Goal: Information Seeking & Learning: Understand process/instructions

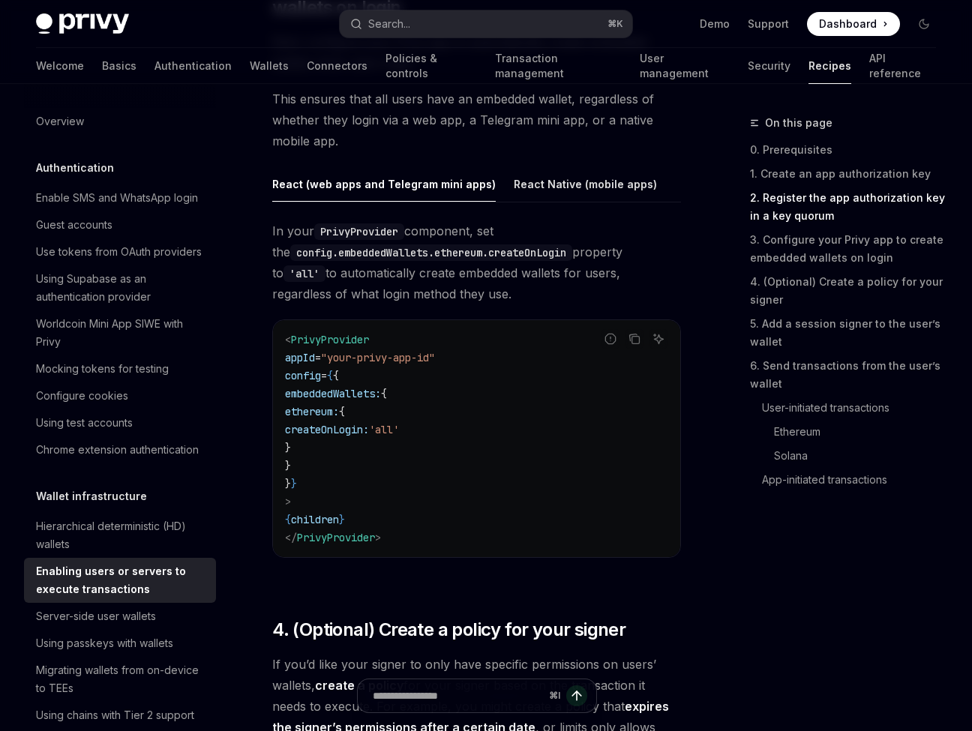
scroll to position [1820, 0]
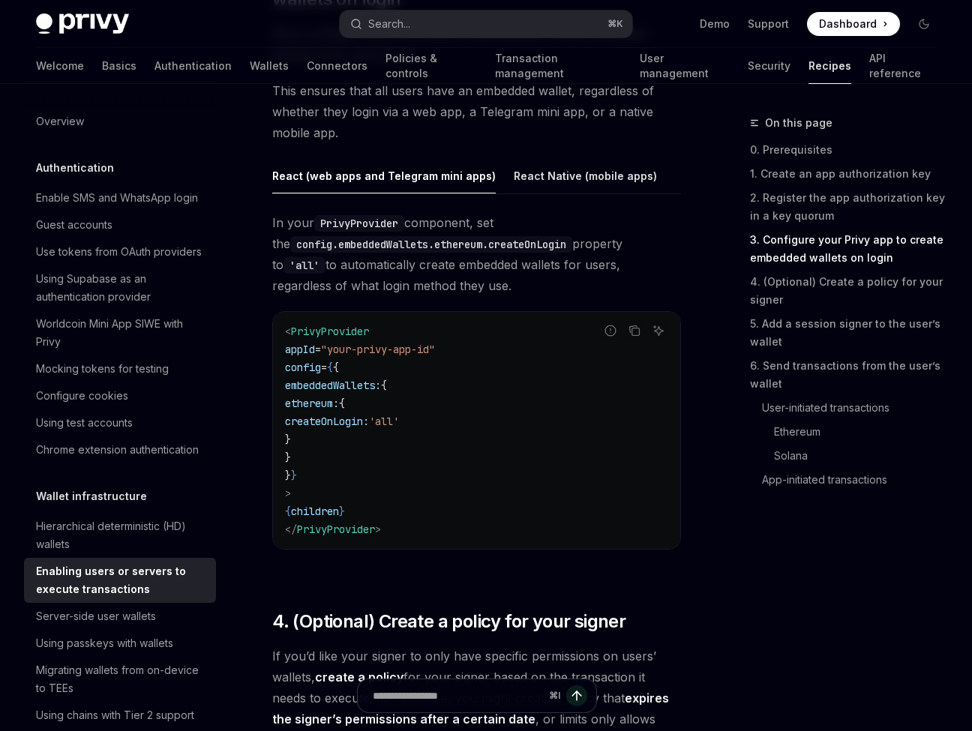
click at [371, 379] on span "embeddedWallets:" at bounding box center [333, 385] width 96 height 13
copy span "embeddedWallets"
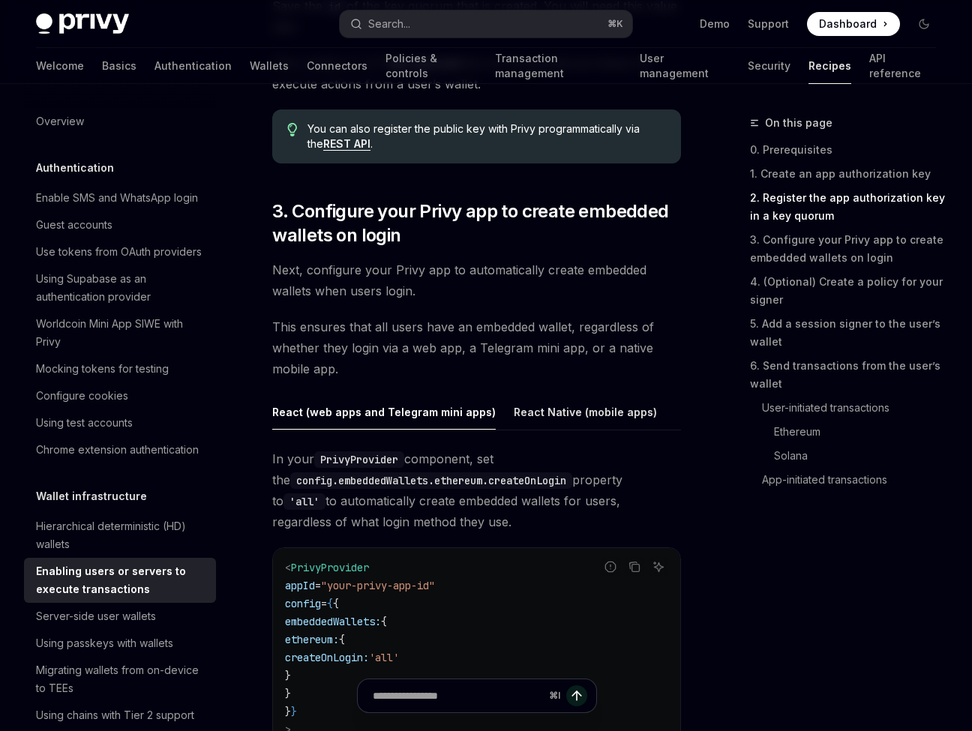
scroll to position [1583, 0]
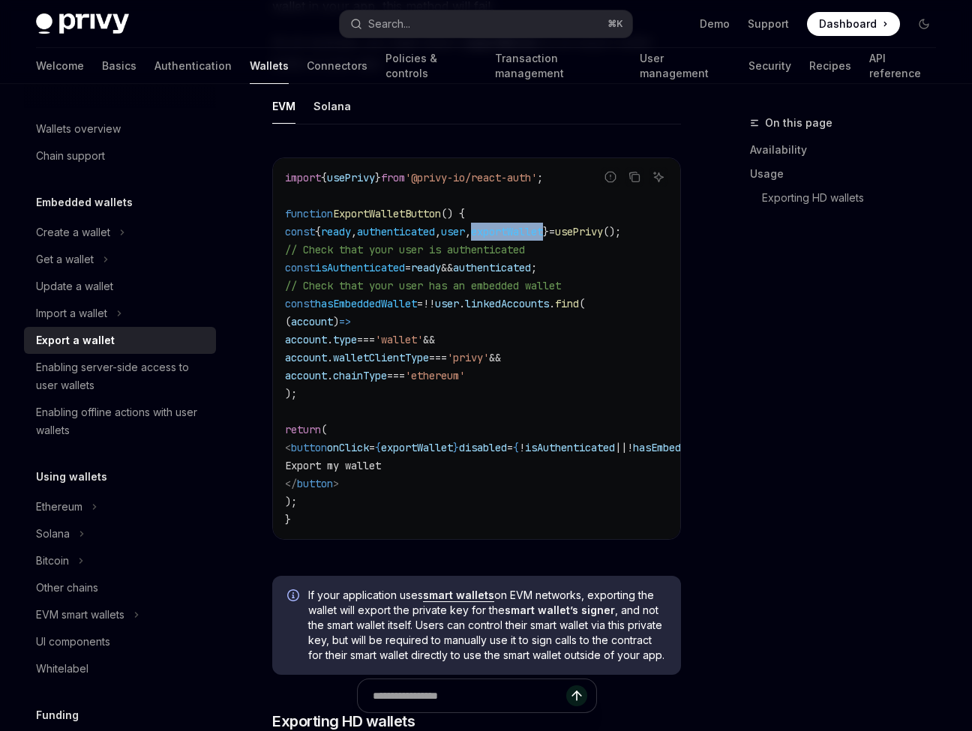
drag, startPoint x: 296, startPoint y: 267, endPoint x: 359, endPoint y: 393, distance: 140.8
click at [359, 393] on code "import { usePrivy } from '@privy-io/react-auth' ; function ExportWalletButton (…" at bounding box center [534, 349] width 498 height 360
copy code "const isAuthenticated = ready && authenticated ; // Check that your user has an…"
click at [592, 325] on code "import { usePrivy } from '@privy-io/react-auth' ; function ExportWalletButton (…" at bounding box center [534, 349] width 498 height 360
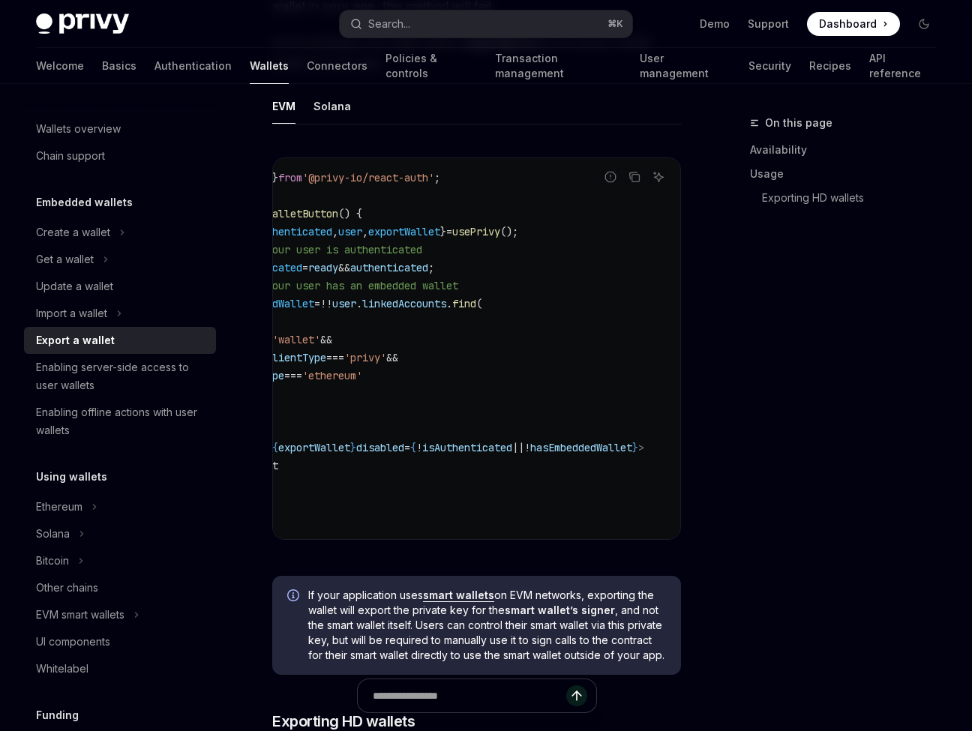
scroll to position [0, 176]
drag, startPoint x: 634, startPoint y: 449, endPoint x: 394, endPoint y: 447, distance: 240.0
click at [394, 447] on span "< button onClick = { exportWallet } disabled = { ! isAuthenticated || ! hasEmbe…" at bounding box center [413, 447] width 462 height 13
copy span "! isAuthenticated || ! hasEmbeddedWallet"
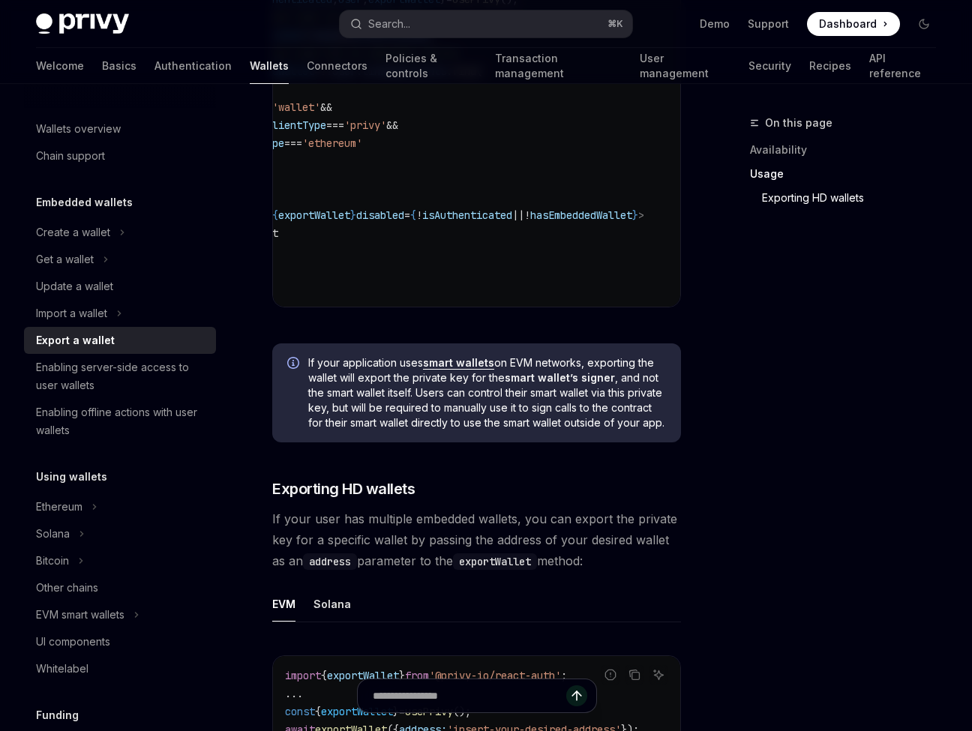
scroll to position [1863, 0]
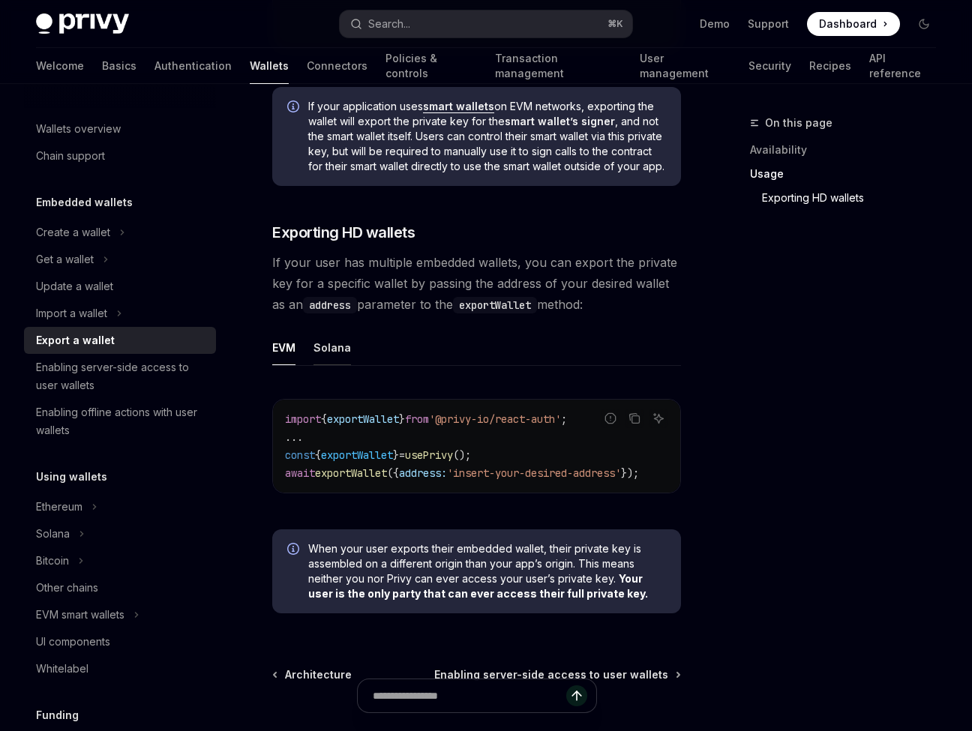
click at [325, 365] on div "Solana" at bounding box center [331, 347] width 37 height 35
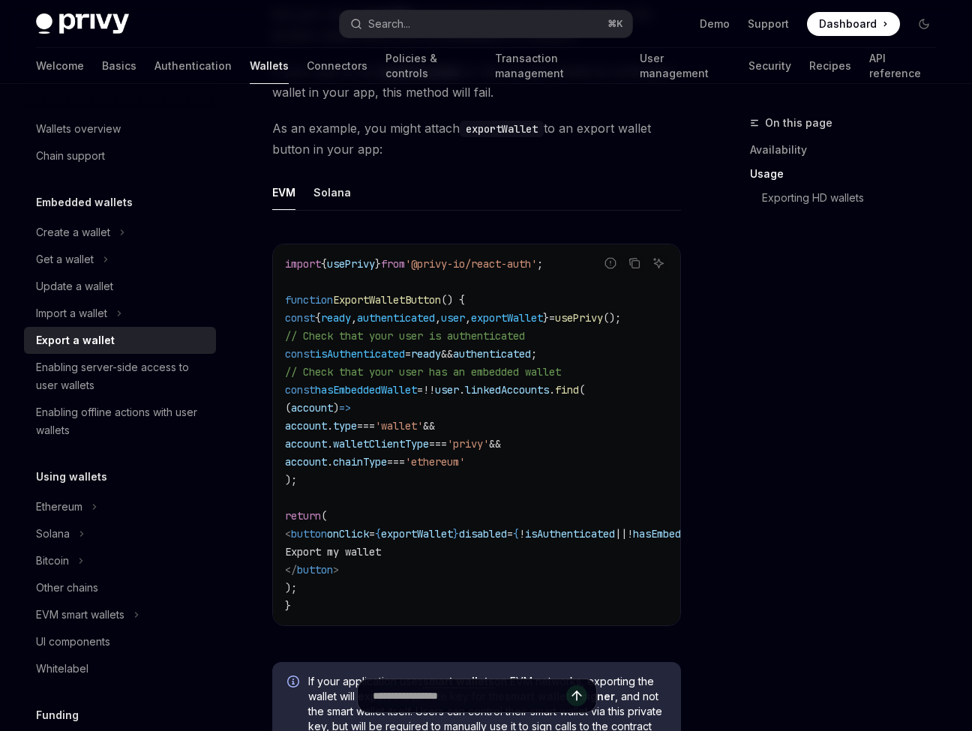
scroll to position [1286, 0]
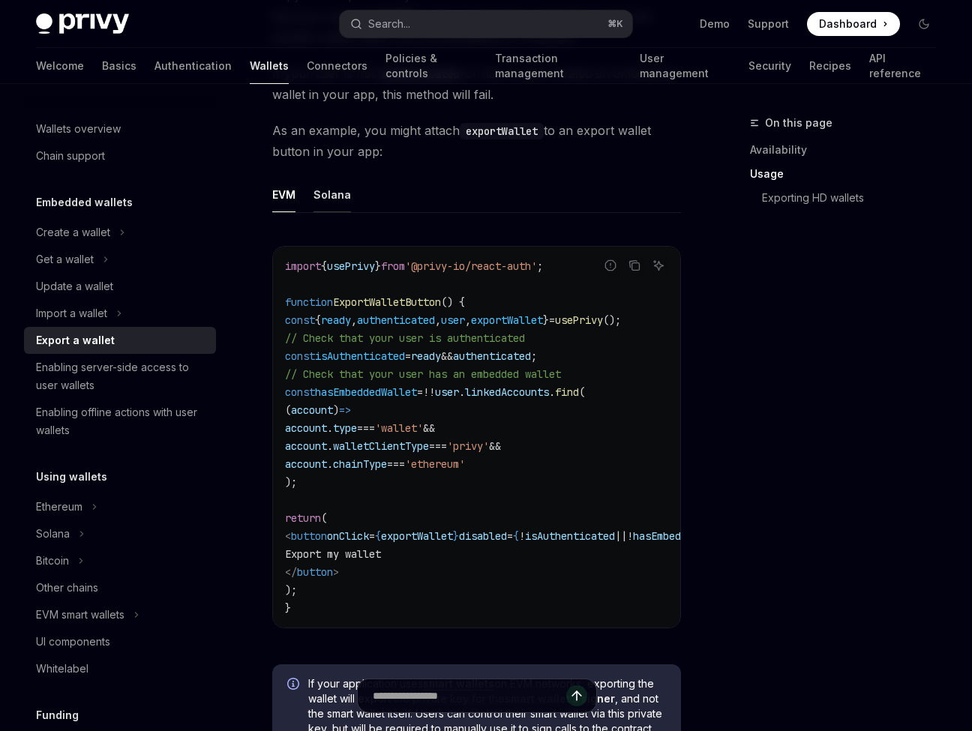
click at [340, 197] on div "Solana" at bounding box center [331, 194] width 37 height 35
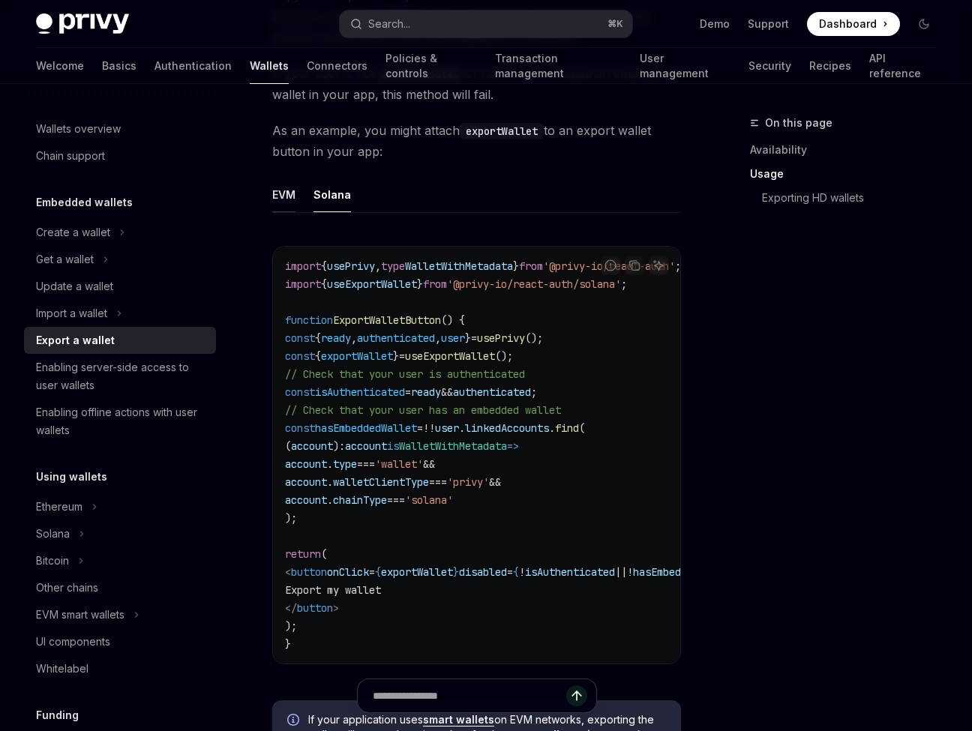
click at [283, 198] on div "EVM" at bounding box center [283, 194] width 23 height 35
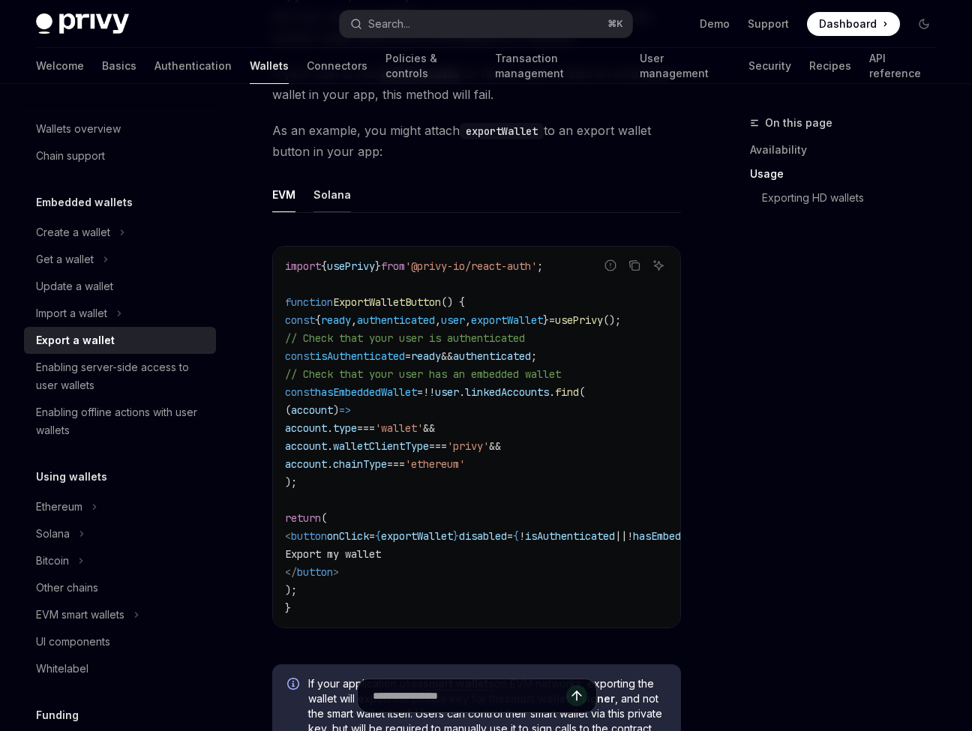
click at [341, 196] on div "Solana" at bounding box center [331, 194] width 37 height 35
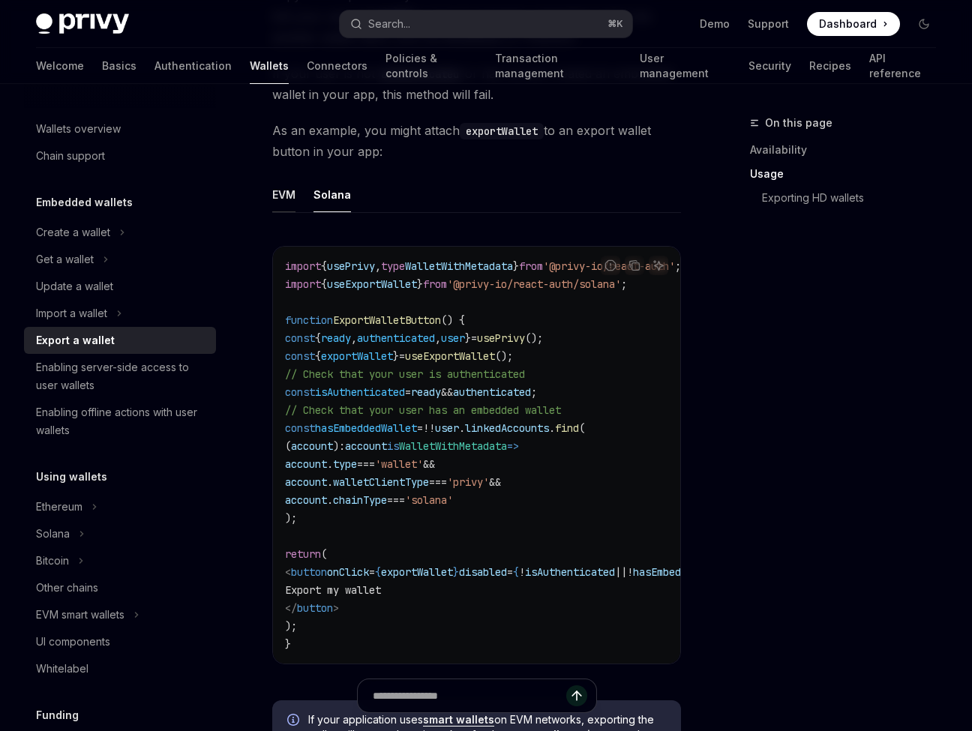
click at [277, 197] on div "EVM" at bounding box center [283, 194] width 23 height 35
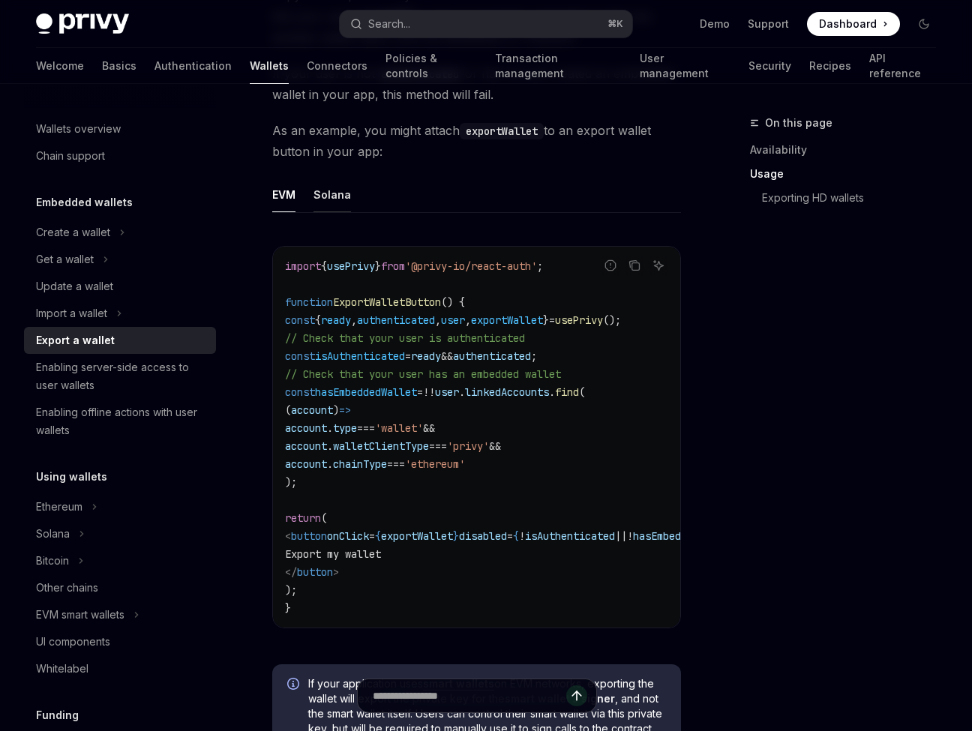
click at [331, 196] on div "Solana" at bounding box center [331, 194] width 37 height 35
type textarea "*"
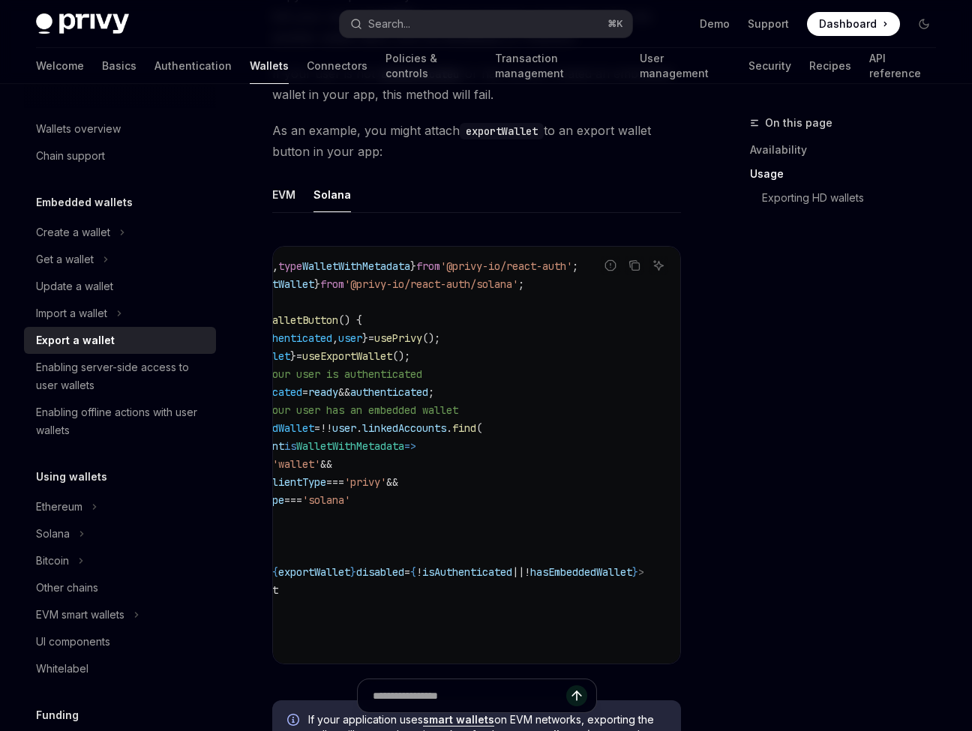
scroll to position [0, 176]
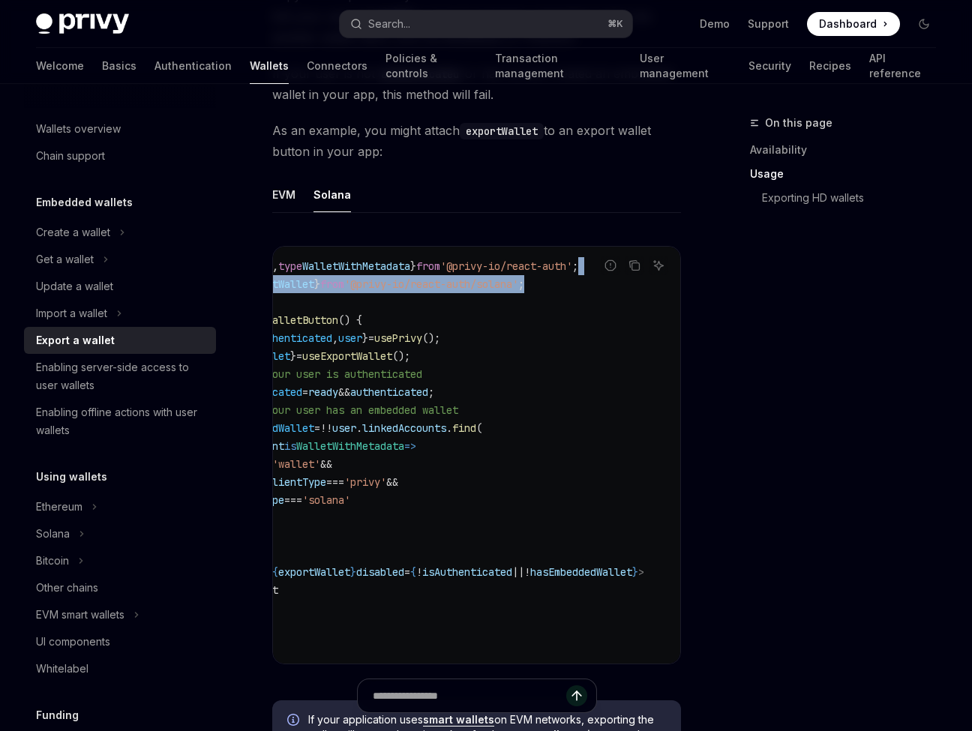
drag, startPoint x: 558, startPoint y: 282, endPoint x: 561, endPoint y: 267, distance: 15.3
click at [561, 267] on code "import { usePrivy , type WalletWithMetadata } from '@privy-io/react-auth' ; imp…" at bounding box center [431, 455] width 498 height 396
copy code "import { useExportWallet } from '@privy-io/react-auth/solana' ;"
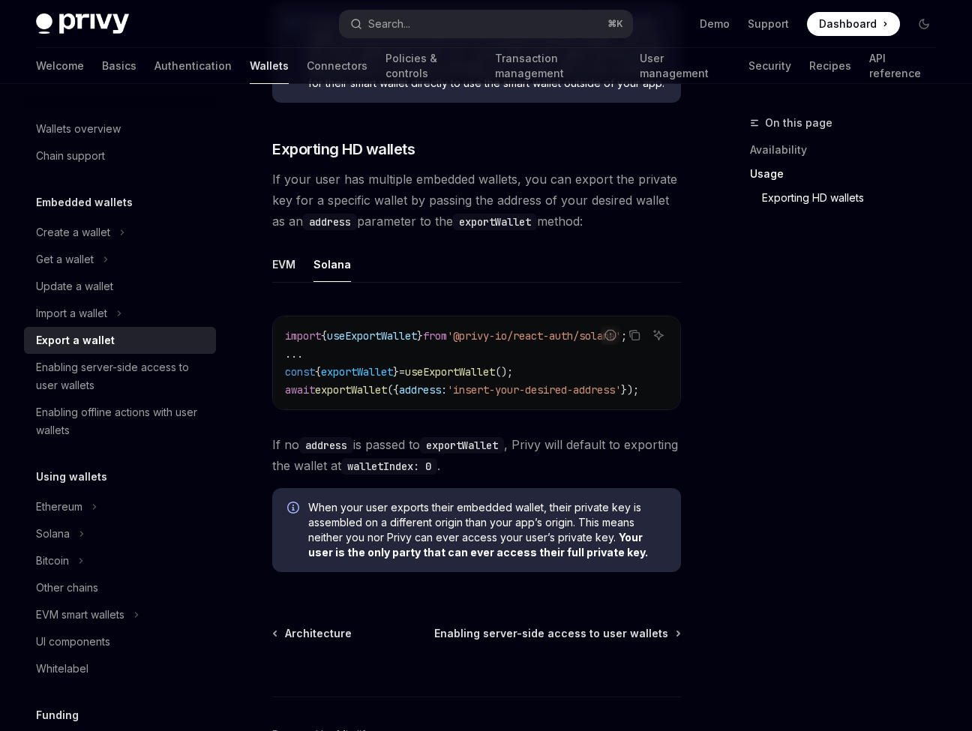
scroll to position [2104, 0]
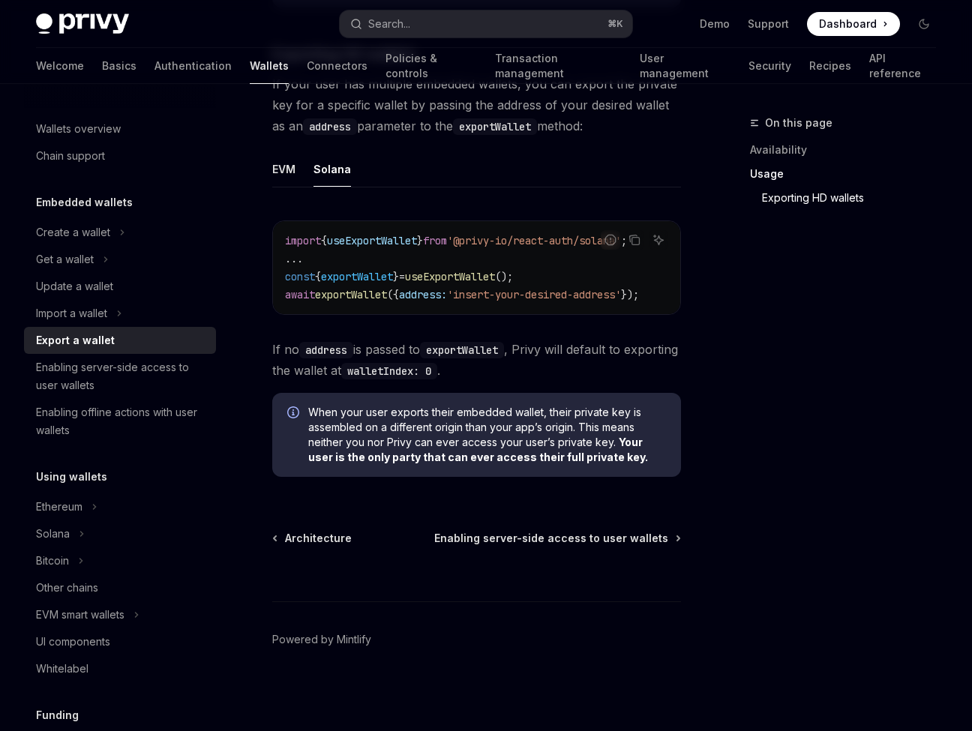
click at [772, 445] on div "On this page Availability Usage Exporting HD wallets" at bounding box center [834, 422] width 228 height 617
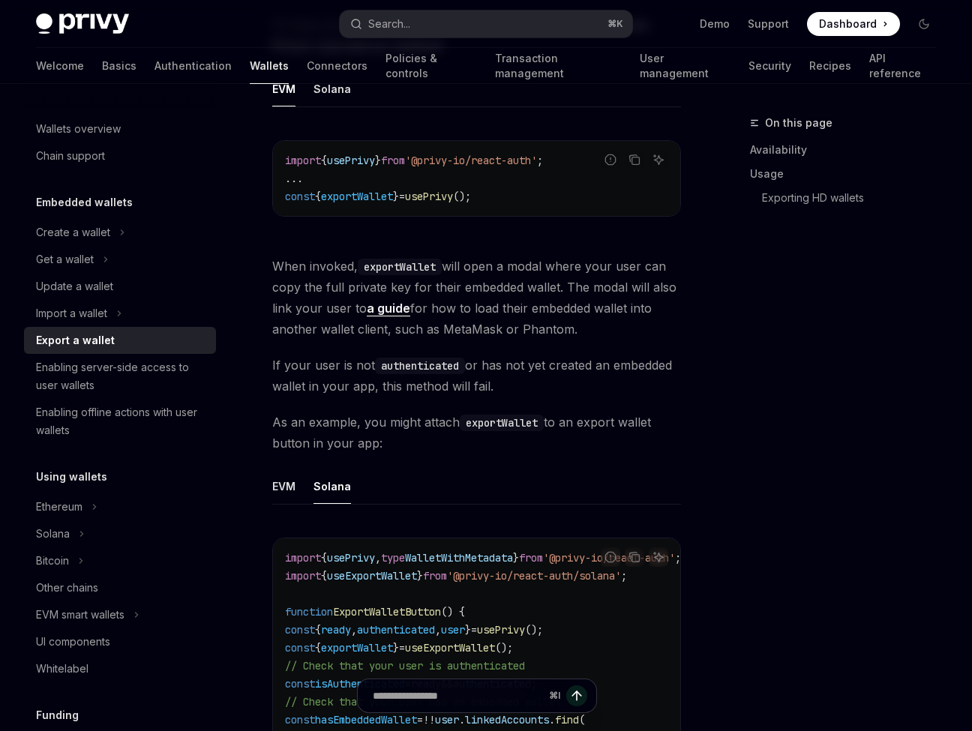
scroll to position [537, 0]
